Goal: Task Accomplishment & Management: Manage account settings

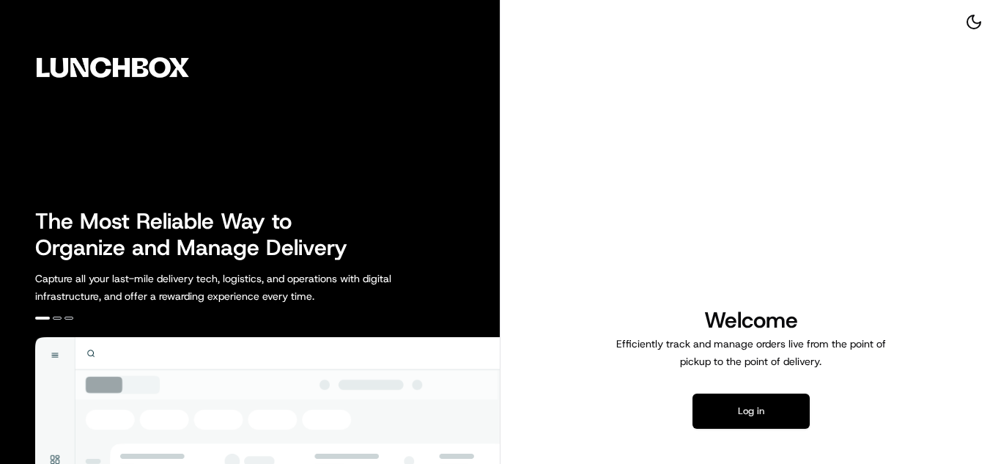
click at [718, 417] on button "Log in" at bounding box center [751, 411] width 117 height 35
